Goal: Find specific fact: Find specific fact

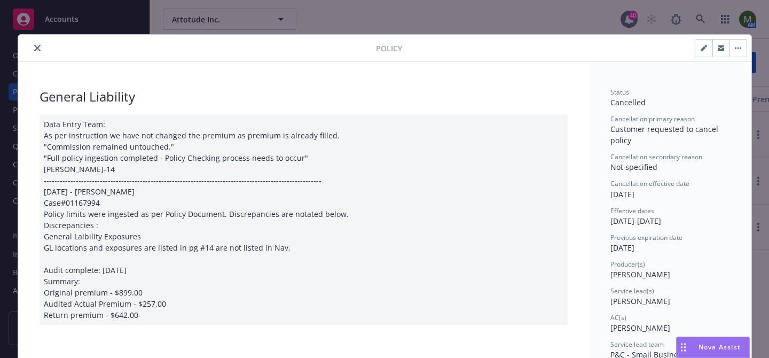
click at [35, 45] on icon "close" at bounding box center [37, 48] width 6 height 6
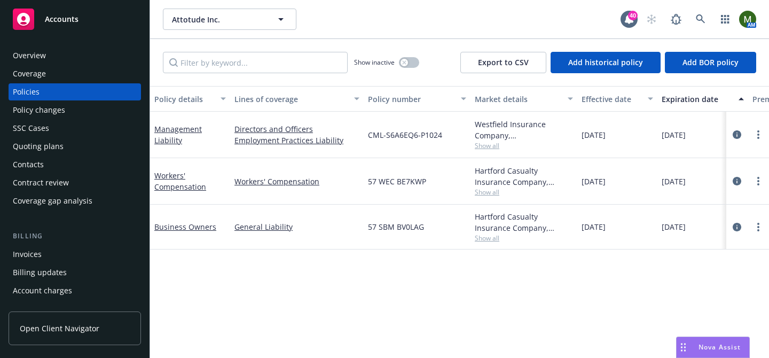
click at [411, 225] on span "57 SBM BV0LAG" at bounding box center [396, 226] width 56 height 11
copy span "57 SBM BV0LAG"
